Goal: Find specific fact: Find specific fact

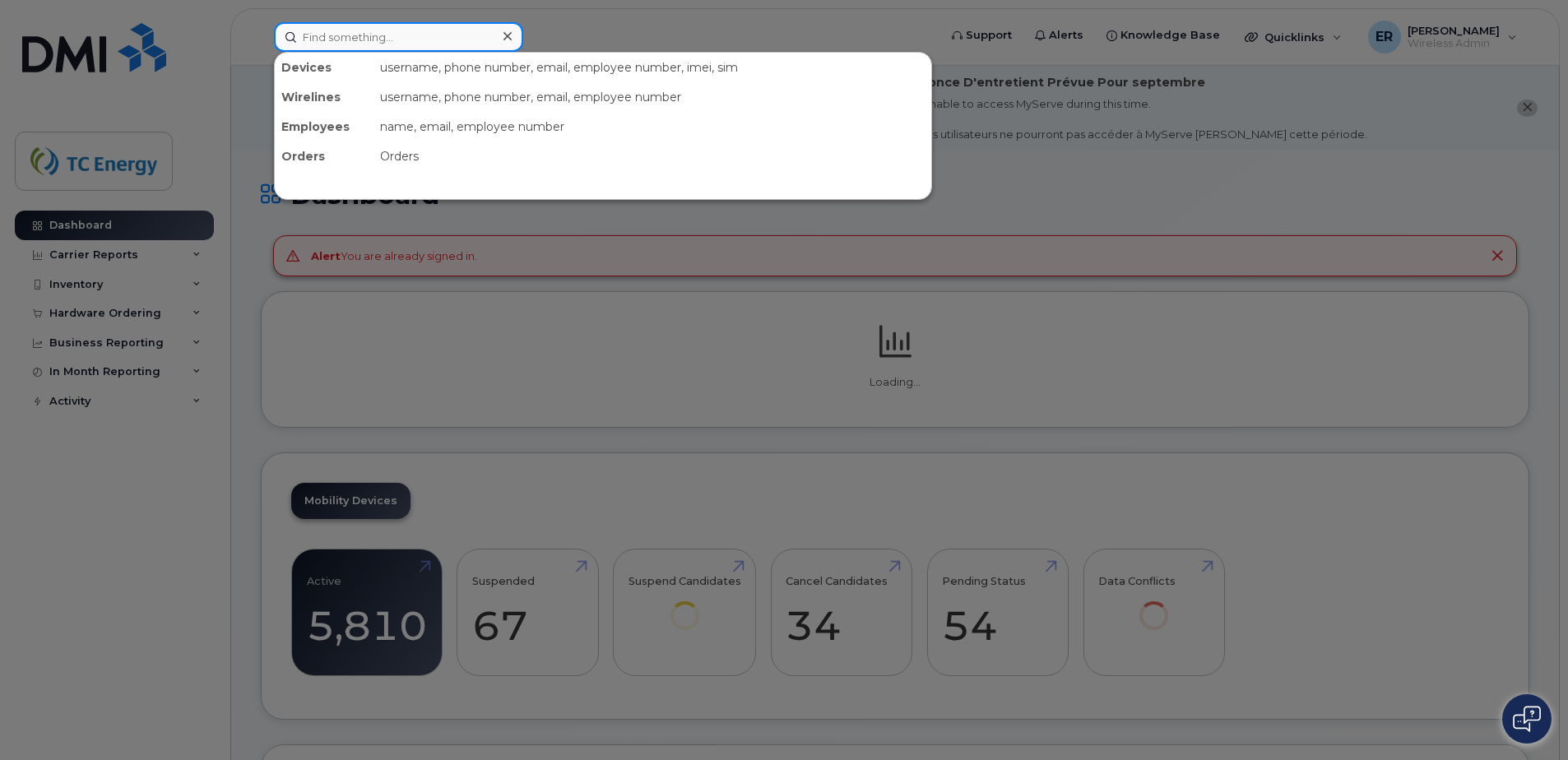
drag, startPoint x: 379, startPoint y: 22, endPoint x: 382, endPoint y: 37, distance: 15.3
click at [379, 24] on input at bounding box center [398, 37] width 250 height 30
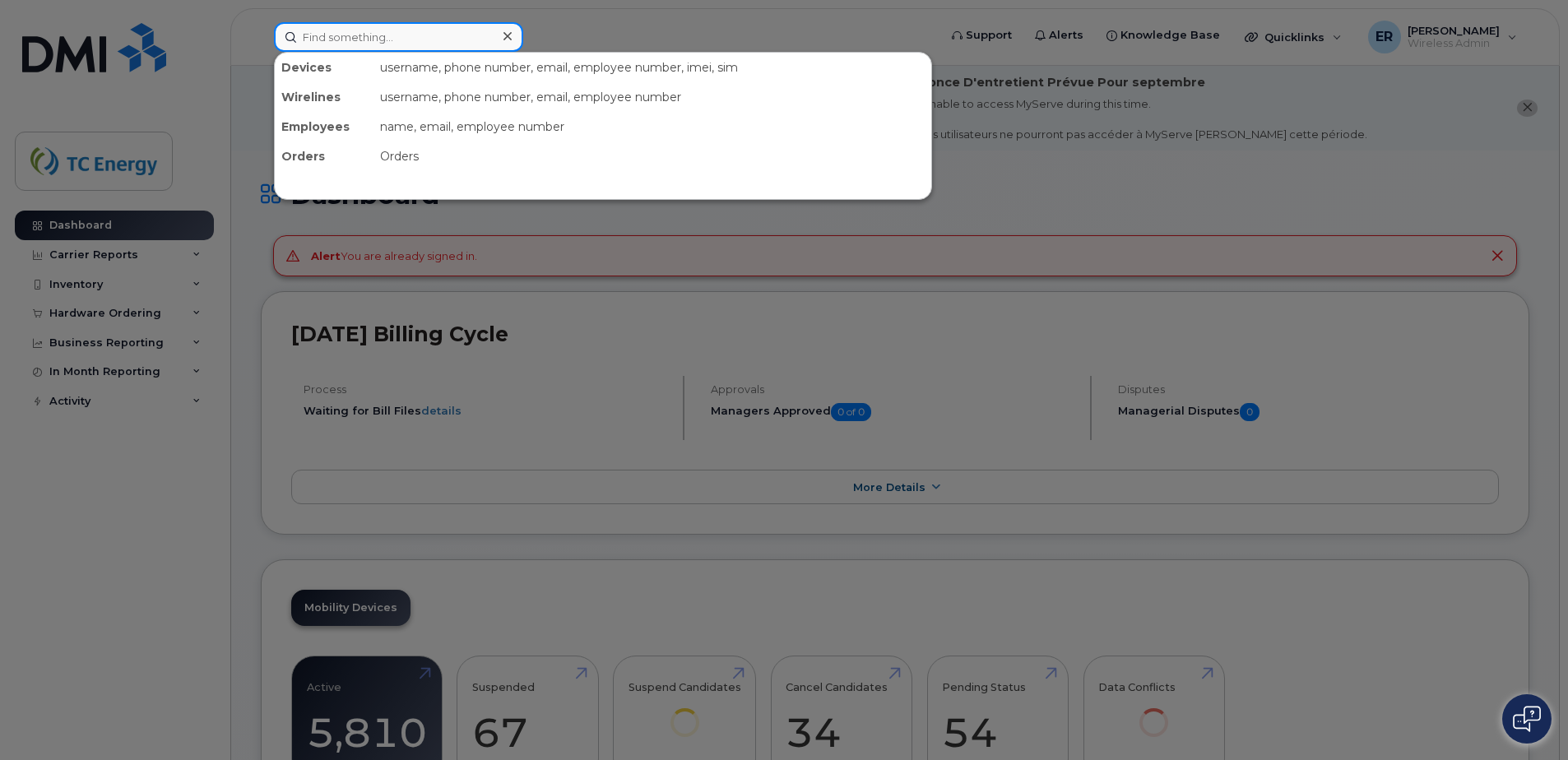
paste input "5543439071"
type input "5543439071"
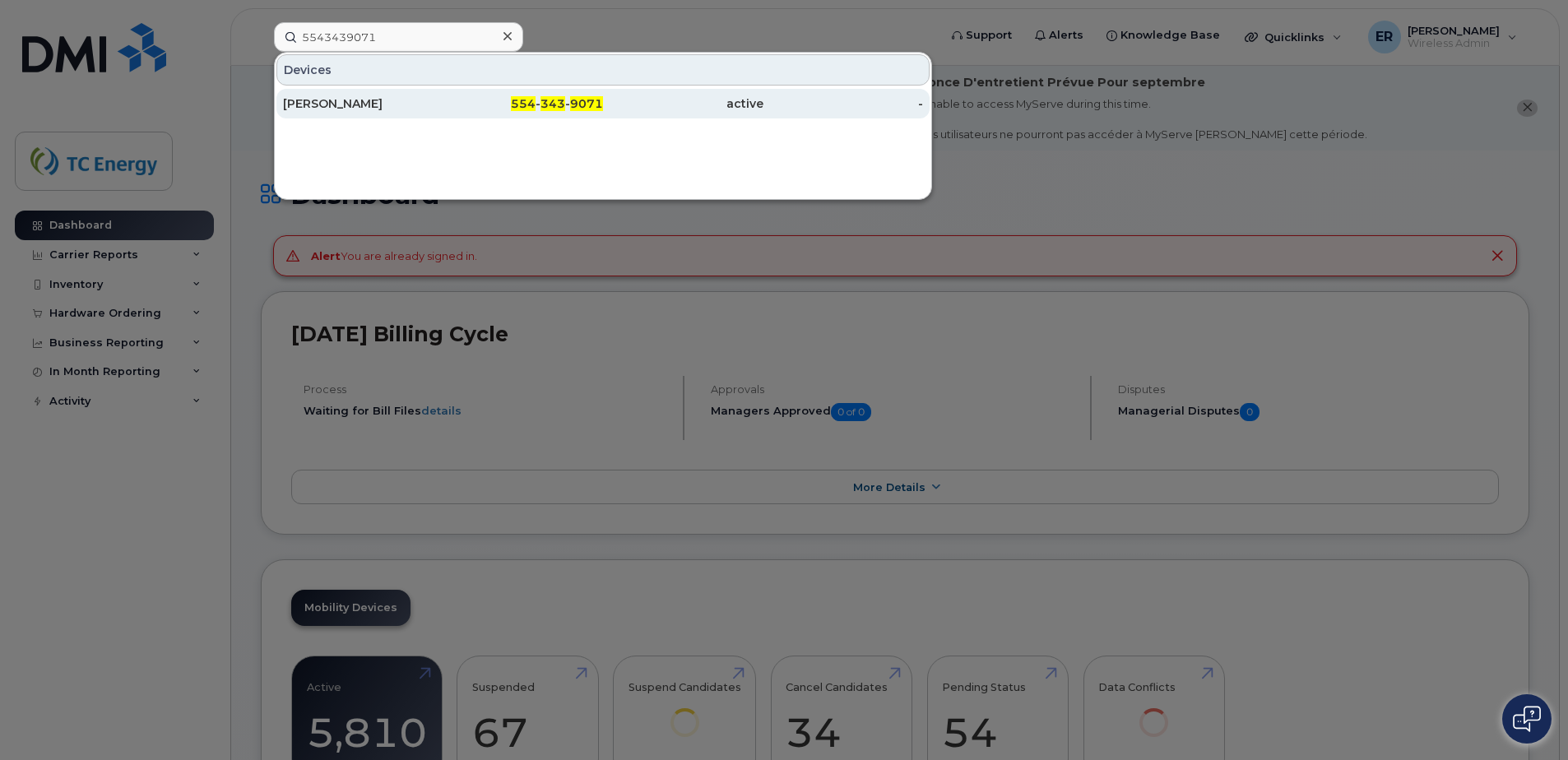
click at [444, 95] on div "[PERSON_NAME]" at bounding box center [524, 103] width 160 height 30
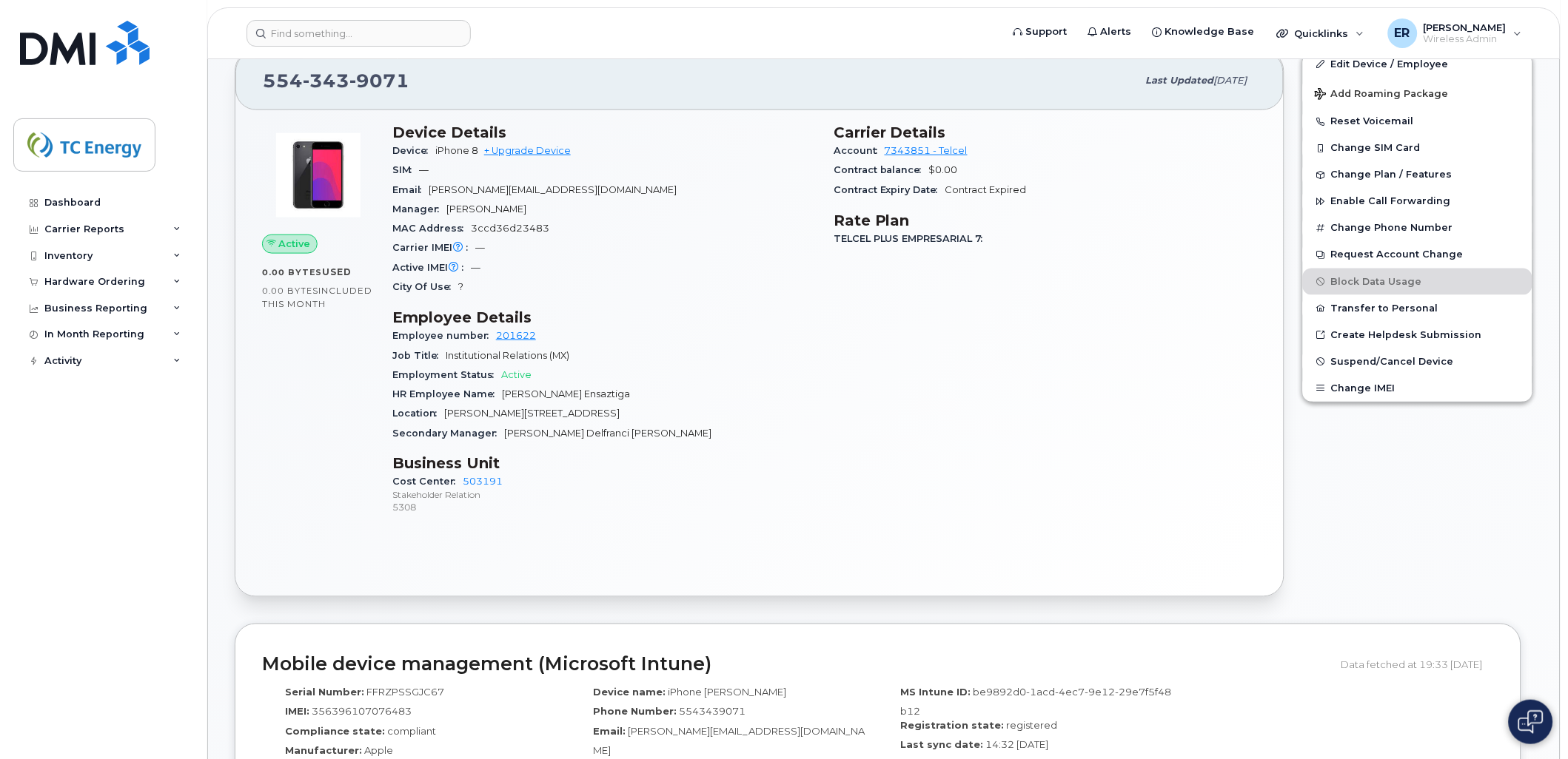
scroll to position [285, 0]
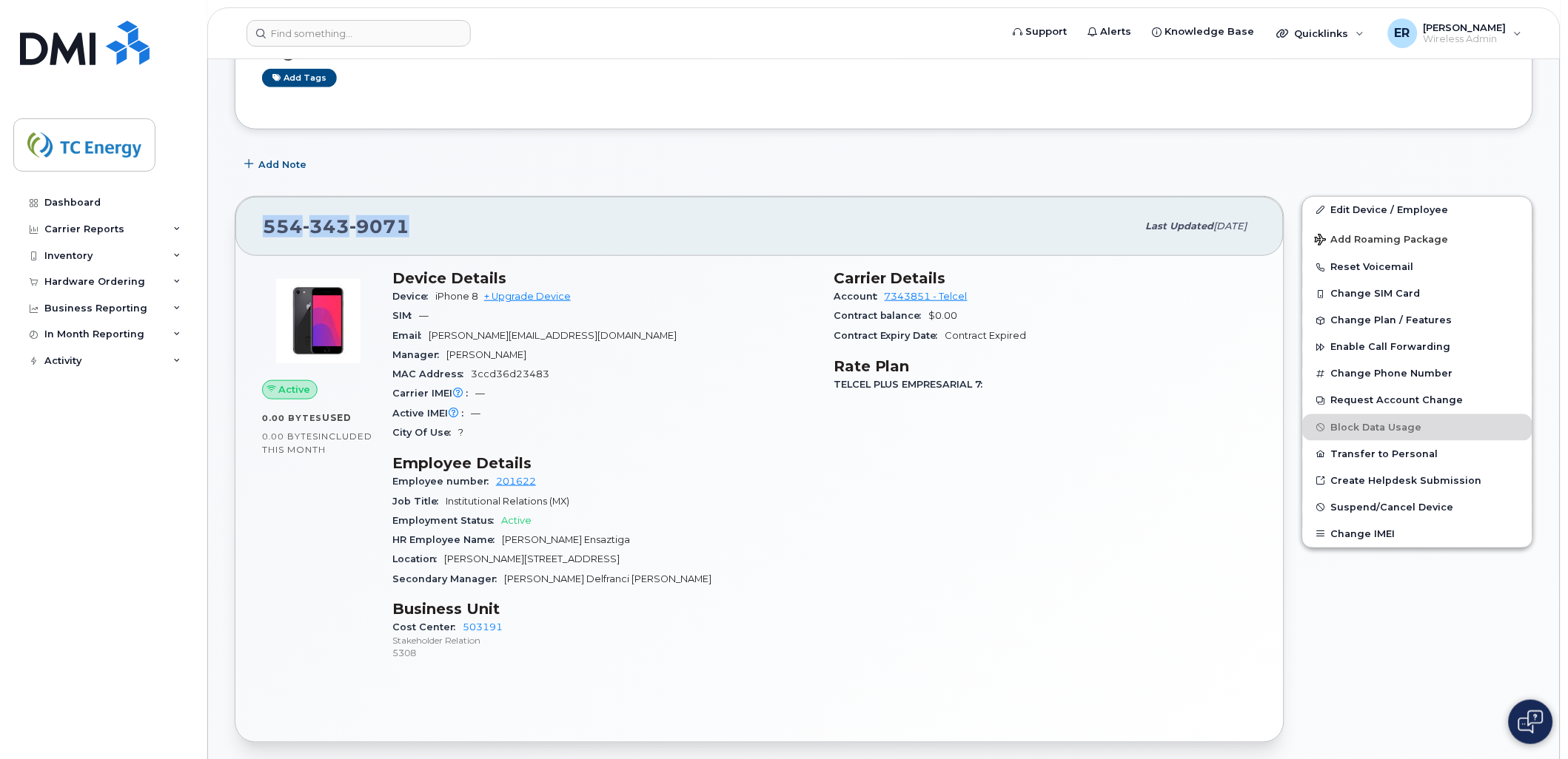
drag, startPoint x: 415, startPoint y: 235, endPoint x: 259, endPoint y: 238, distance: 156.0
click at [259, 238] on div "[PHONE_NUMBER] Last updated [DATE]" at bounding box center [759, 226] width 1048 height 59
copy span "[PHONE_NUMBER]"
drag, startPoint x: 292, startPoint y: 47, endPoint x: 295, endPoint y: 38, distance: 9.5
click at [292, 47] on header "Support Alerts Knowledge Base Quicklinks Suspend / Cancel Device Change SIM Car…" at bounding box center [884, 34] width 1354 height 52
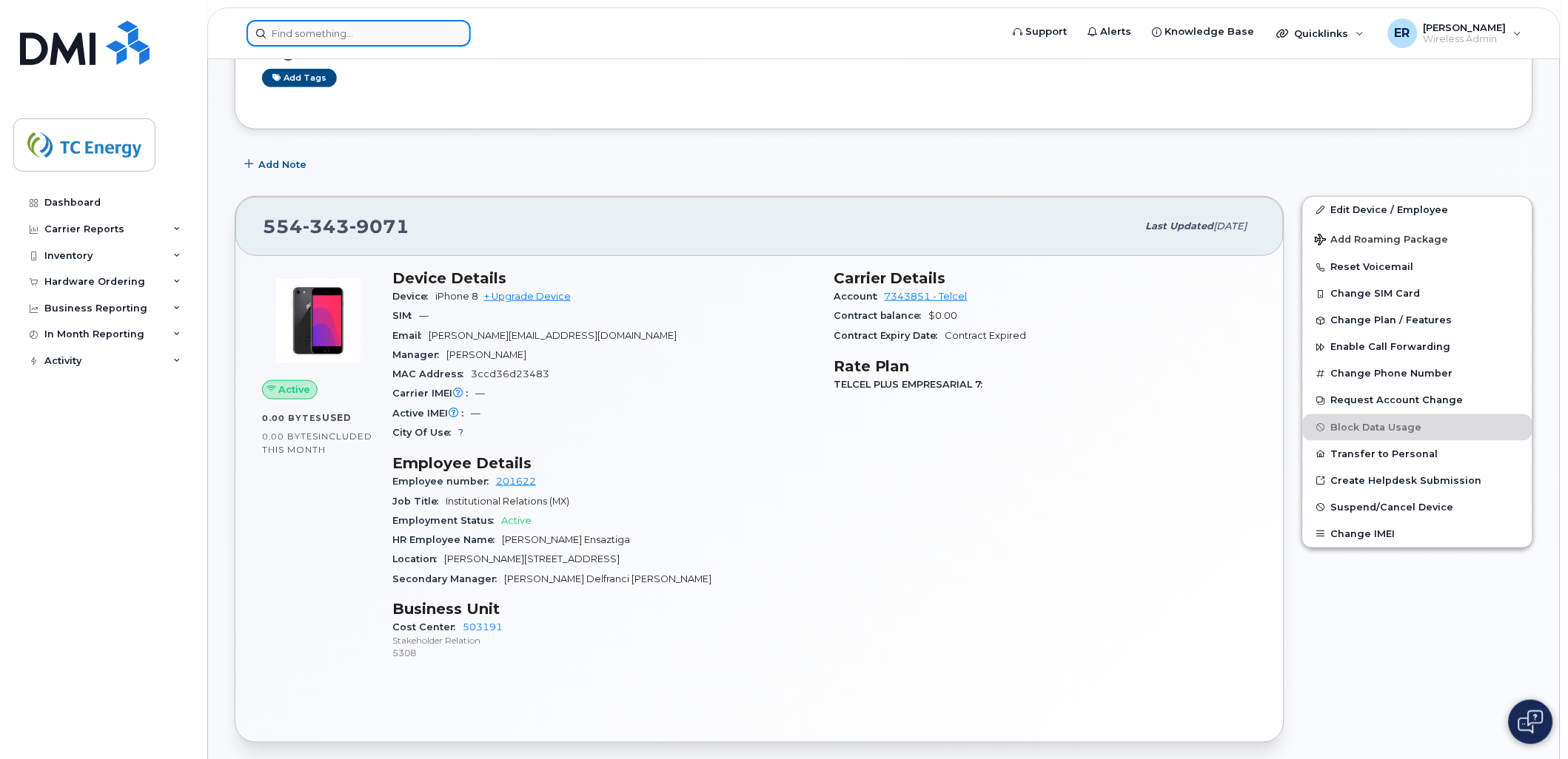
click at [295, 38] on input at bounding box center [358, 33] width 225 height 27
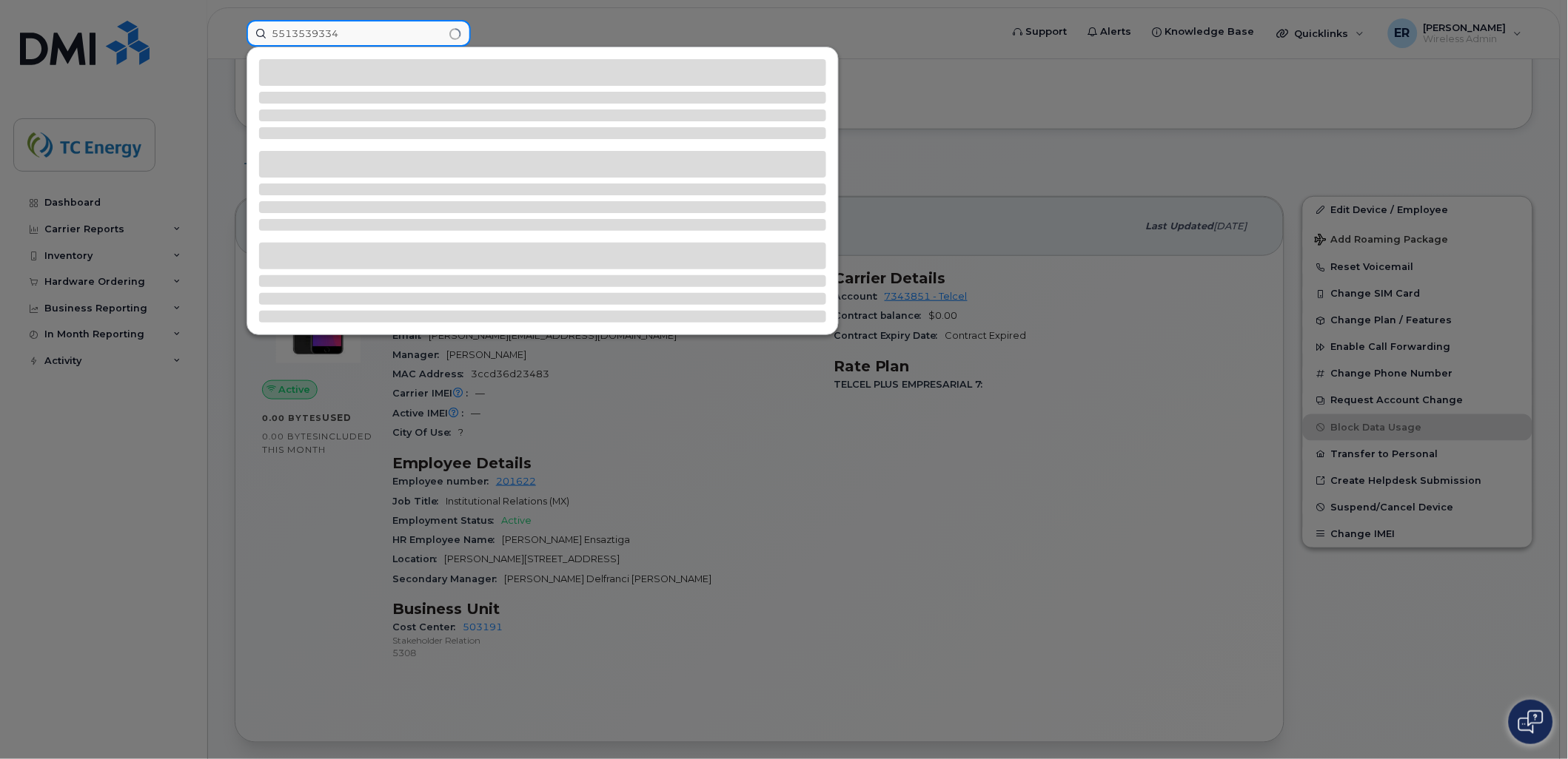
type input "5513539334"
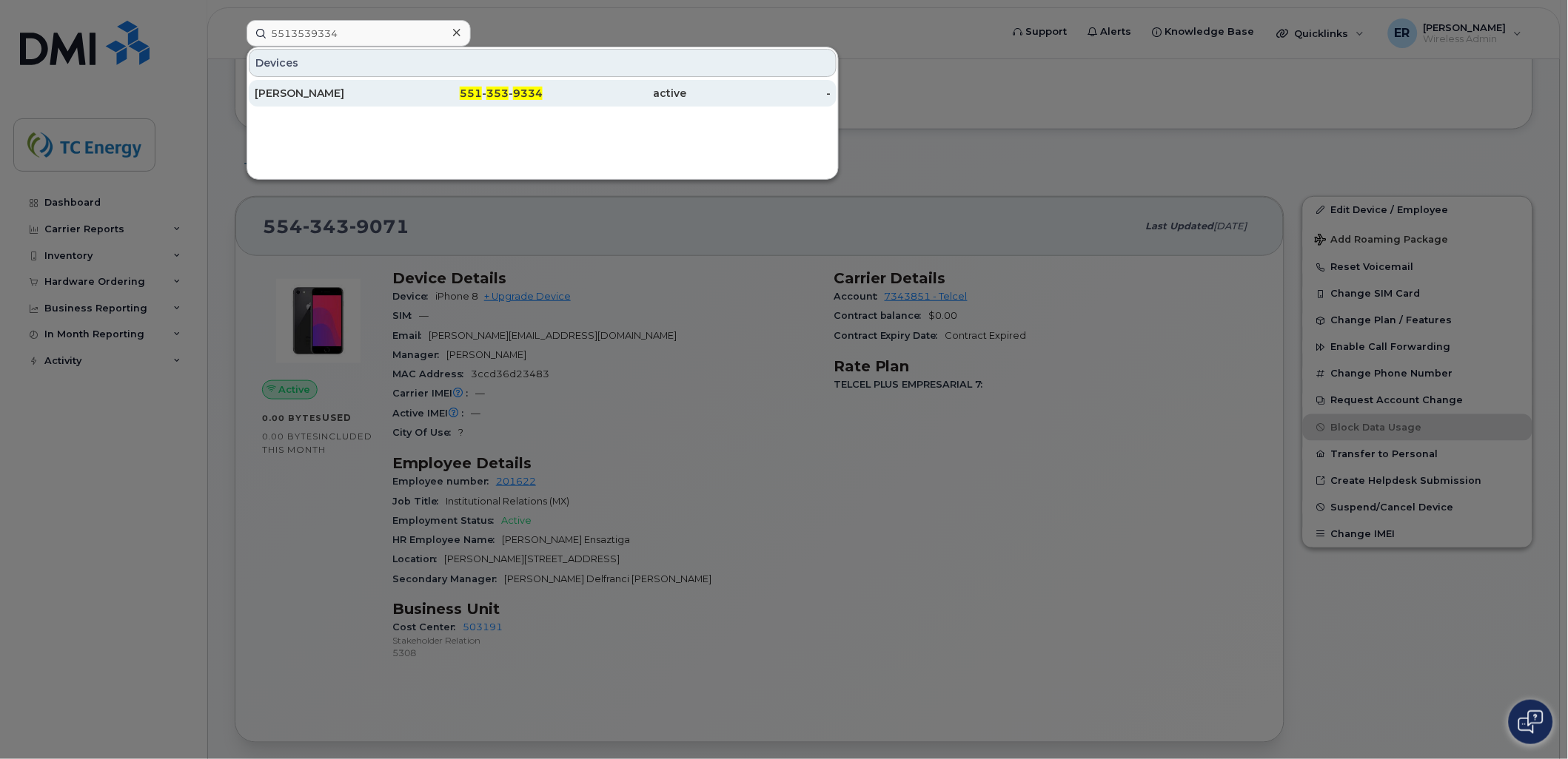
click at [403, 95] on div "551 - 353 - 9334" at bounding box center [471, 93] width 144 height 15
